Goal: Task Accomplishment & Management: Use online tool/utility

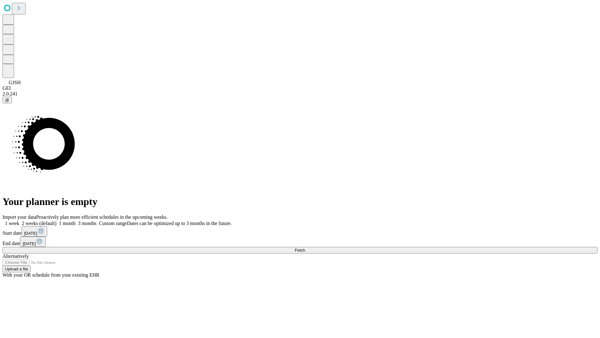
click at [305, 248] on span "Fetch" at bounding box center [300, 250] width 10 height 5
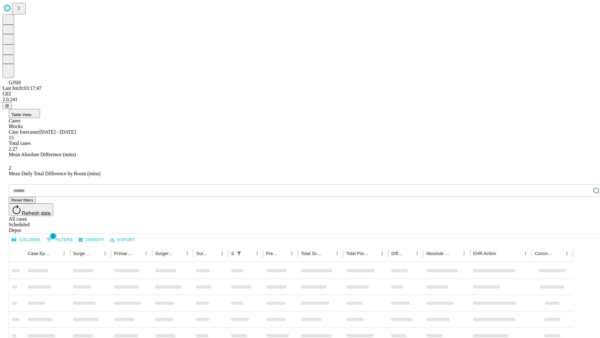
click at [584, 227] on div "Depot" at bounding box center [306, 230] width 595 height 6
